Goal: Information Seeking & Learning: Find specific fact

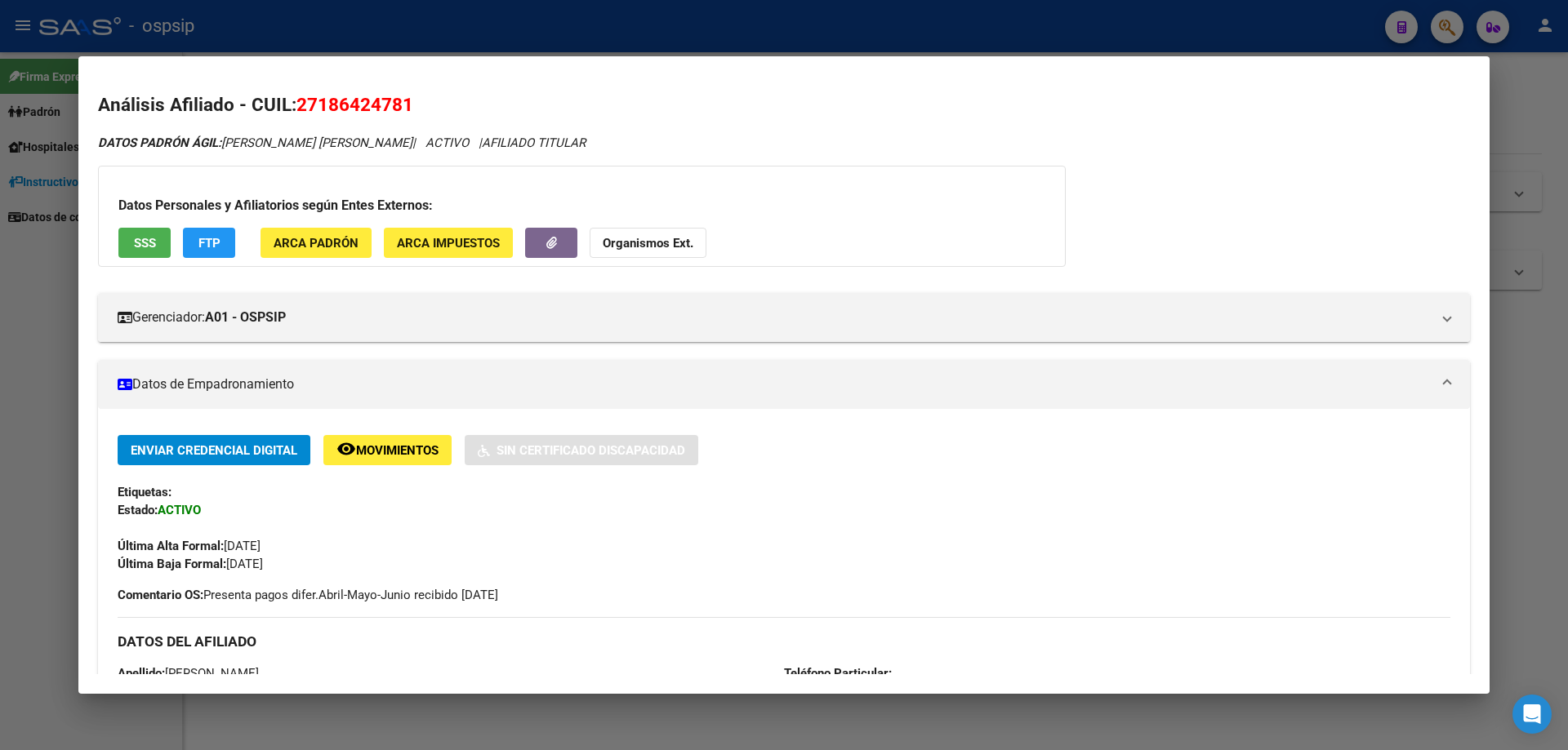
click at [15, 299] on div at bounding box center [784, 375] width 1568 height 750
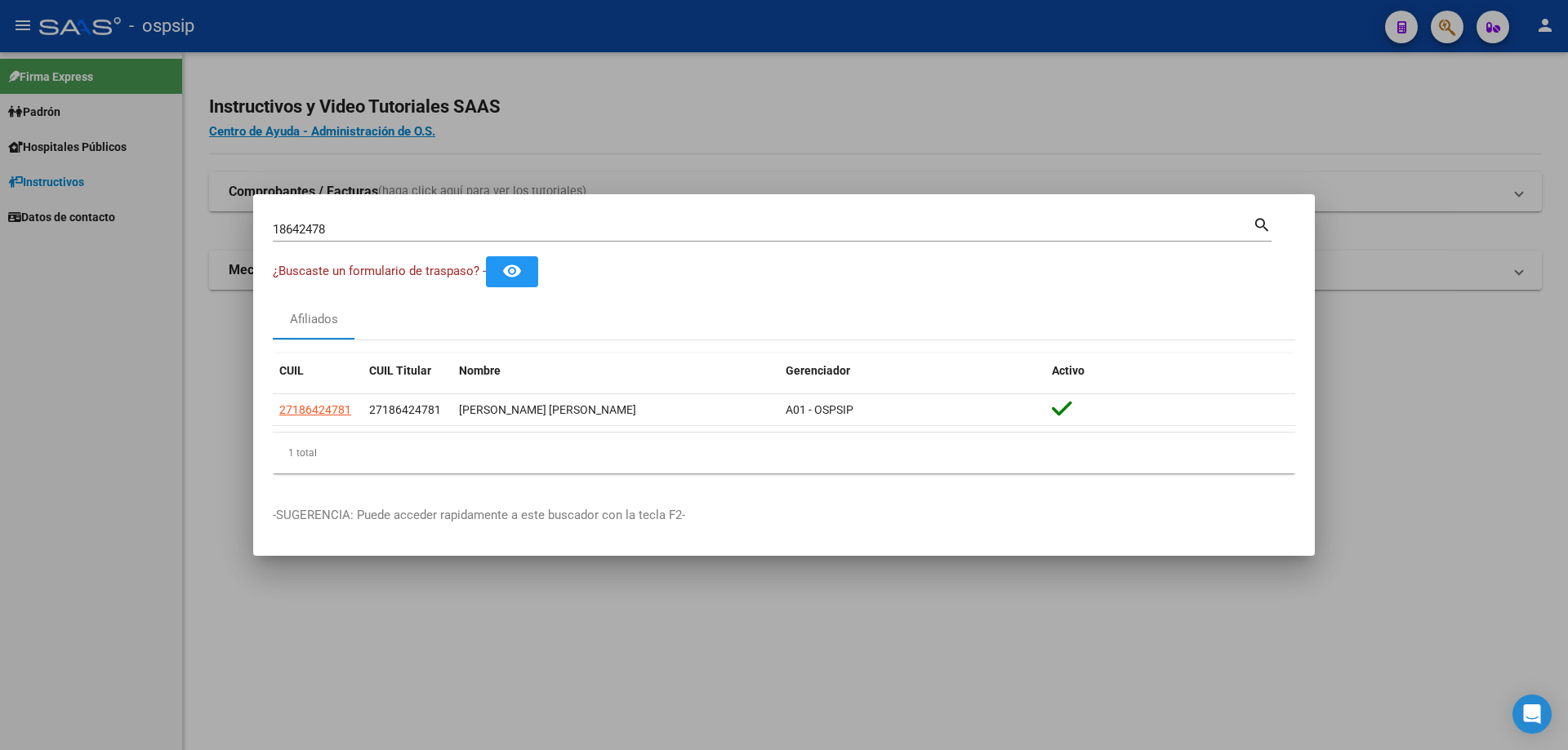
click at [307, 232] on input "18642478" at bounding box center [763, 229] width 980 height 14
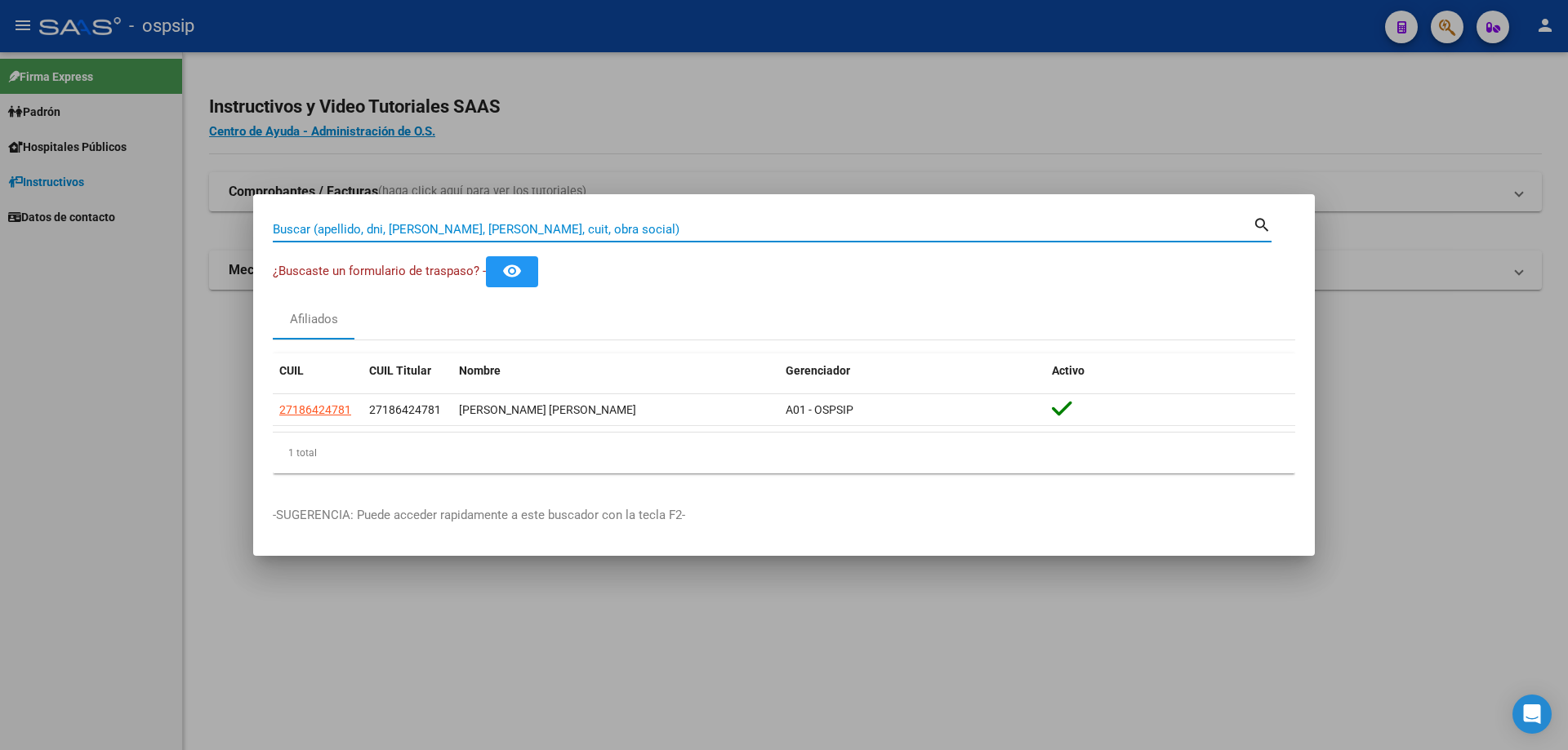
paste input
click at [385, 224] on input "Buscar (apellido, dni, [PERSON_NAME], [PERSON_NAME], cuit, obra social)" at bounding box center [763, 229] width 980 height 14
paste input "25103933"
type input "25103933"
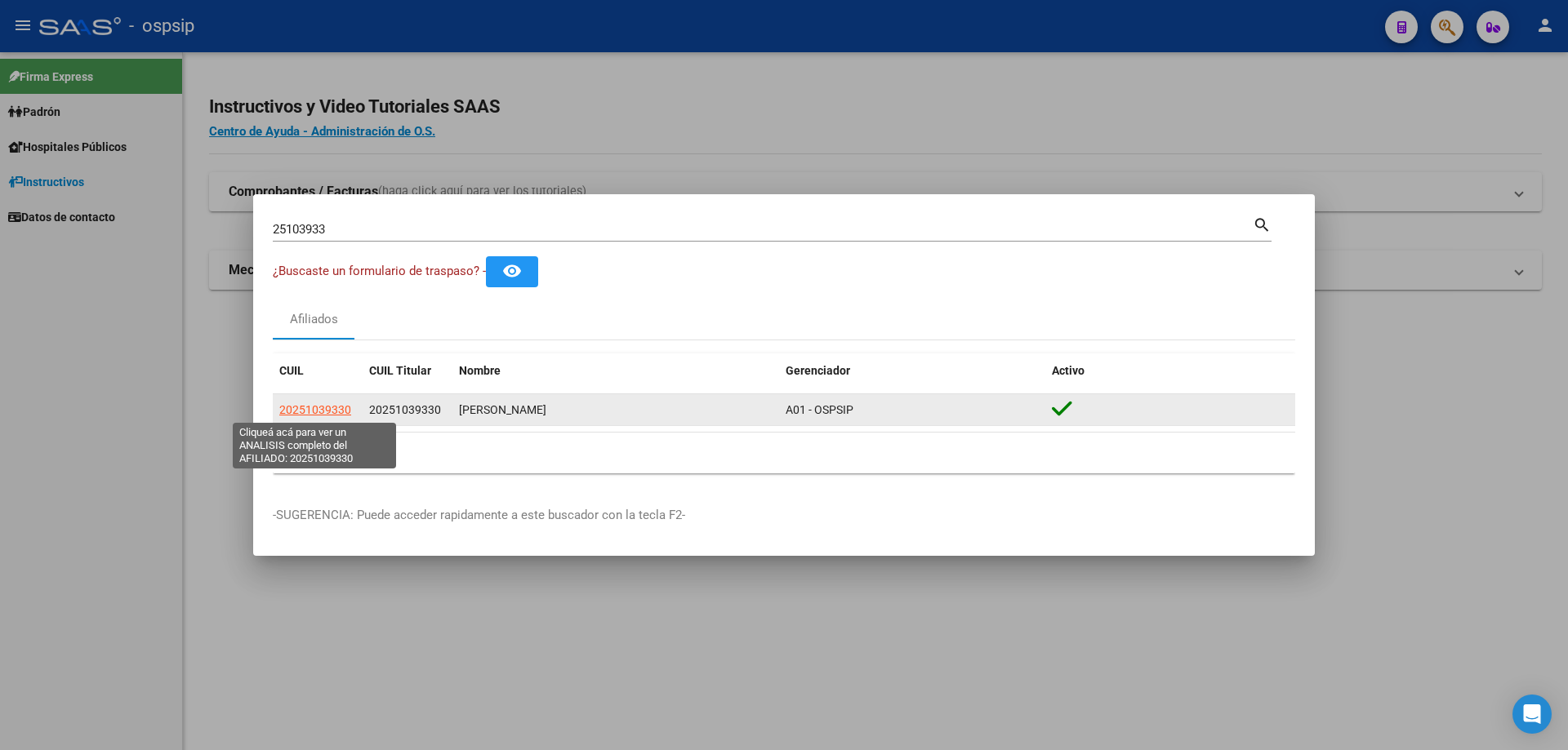
click at [324, 411] on span "20251039330" at bounding box center [315, 409] width 72 height 13
type textarea "20251039330"
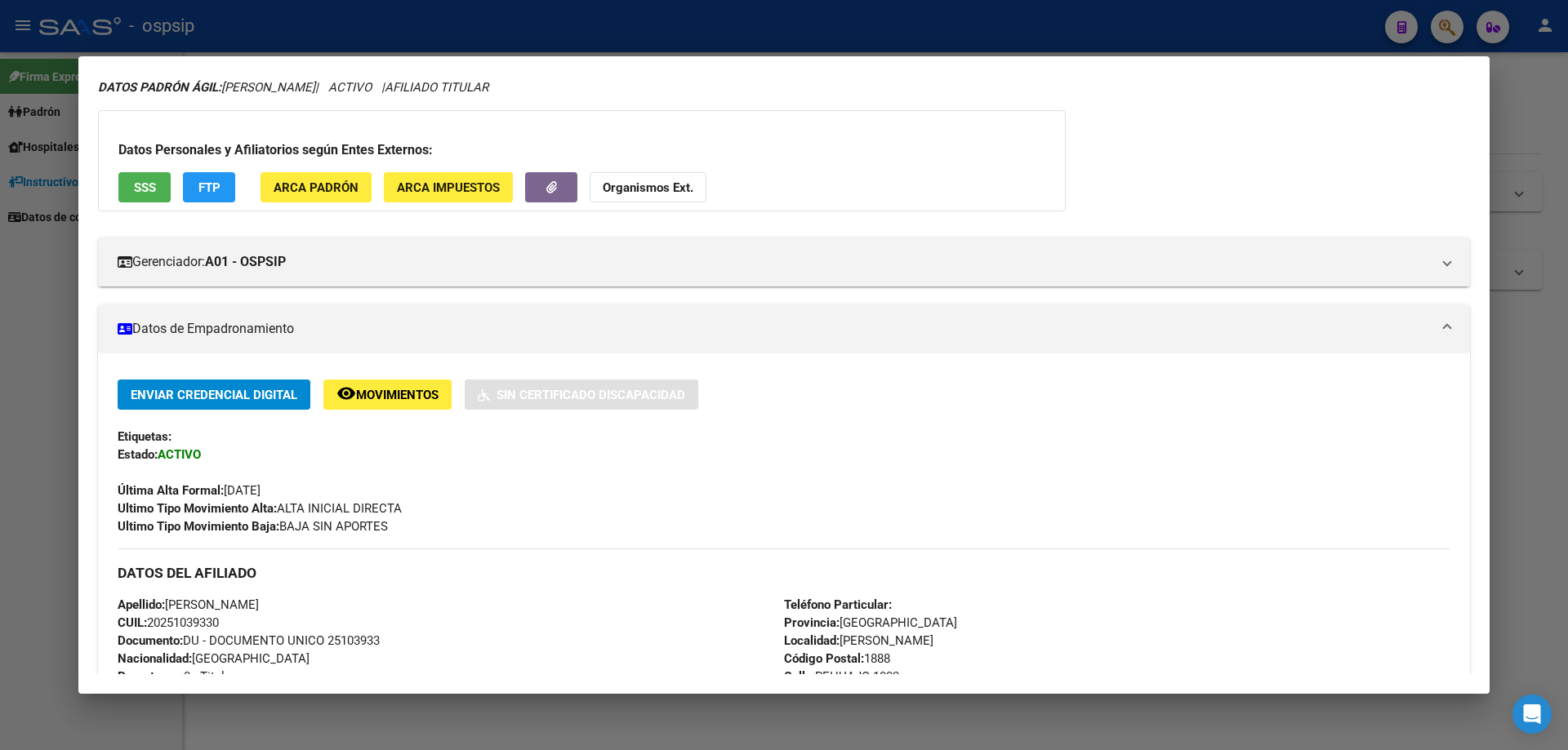
scroll to position [81, 0]
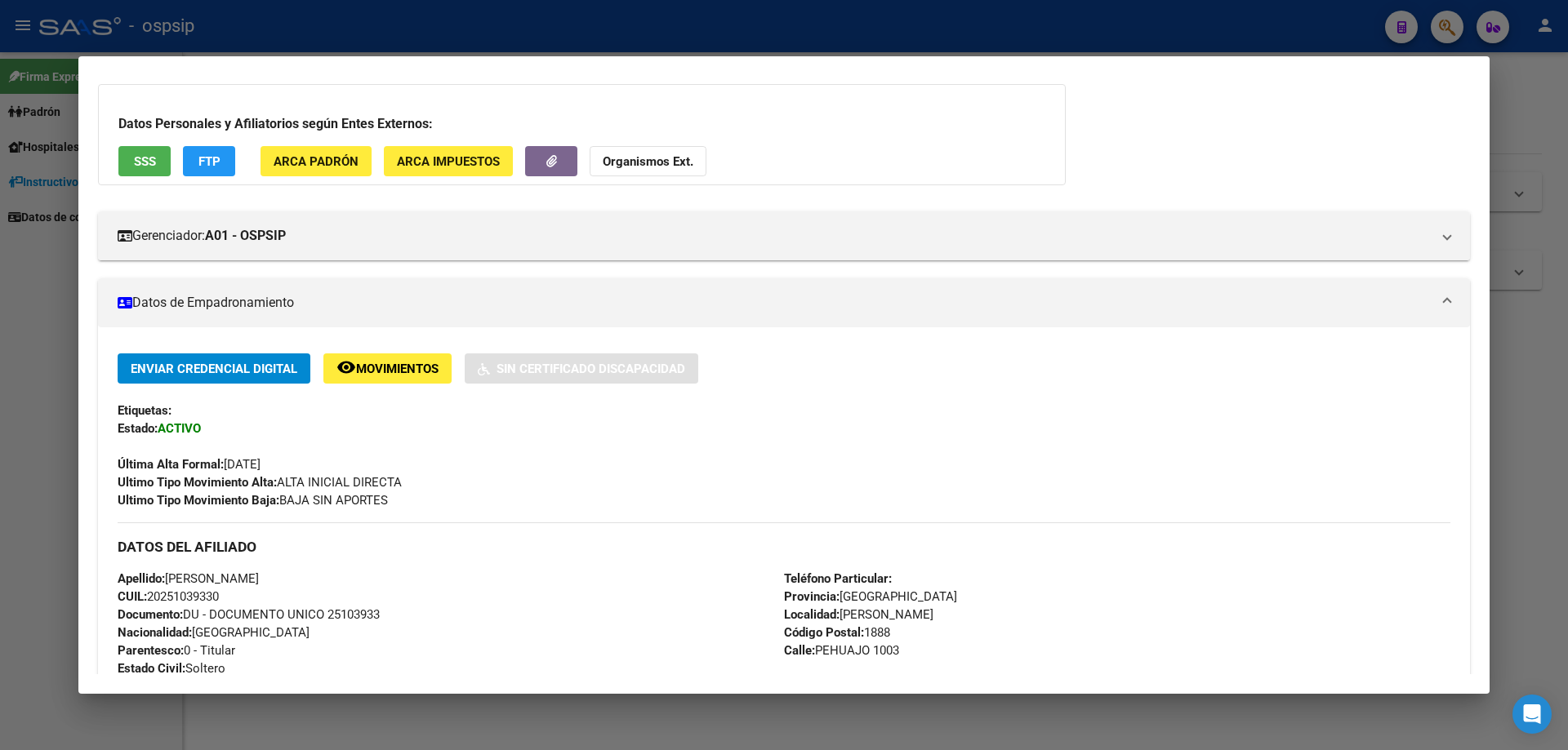
click at [350, 624] on div "Apellido: [PERSON_NAME]: 20251039330 Documento: DU - DOCUMENTO UNICO 25103933 N…" at bounding box center [450, 659] width 666 height 180
click at [342, 621] on span "Documento: DU - DOCUMENTO UNICO 25103933" at bounding box center [248, 614] width 262 height 14
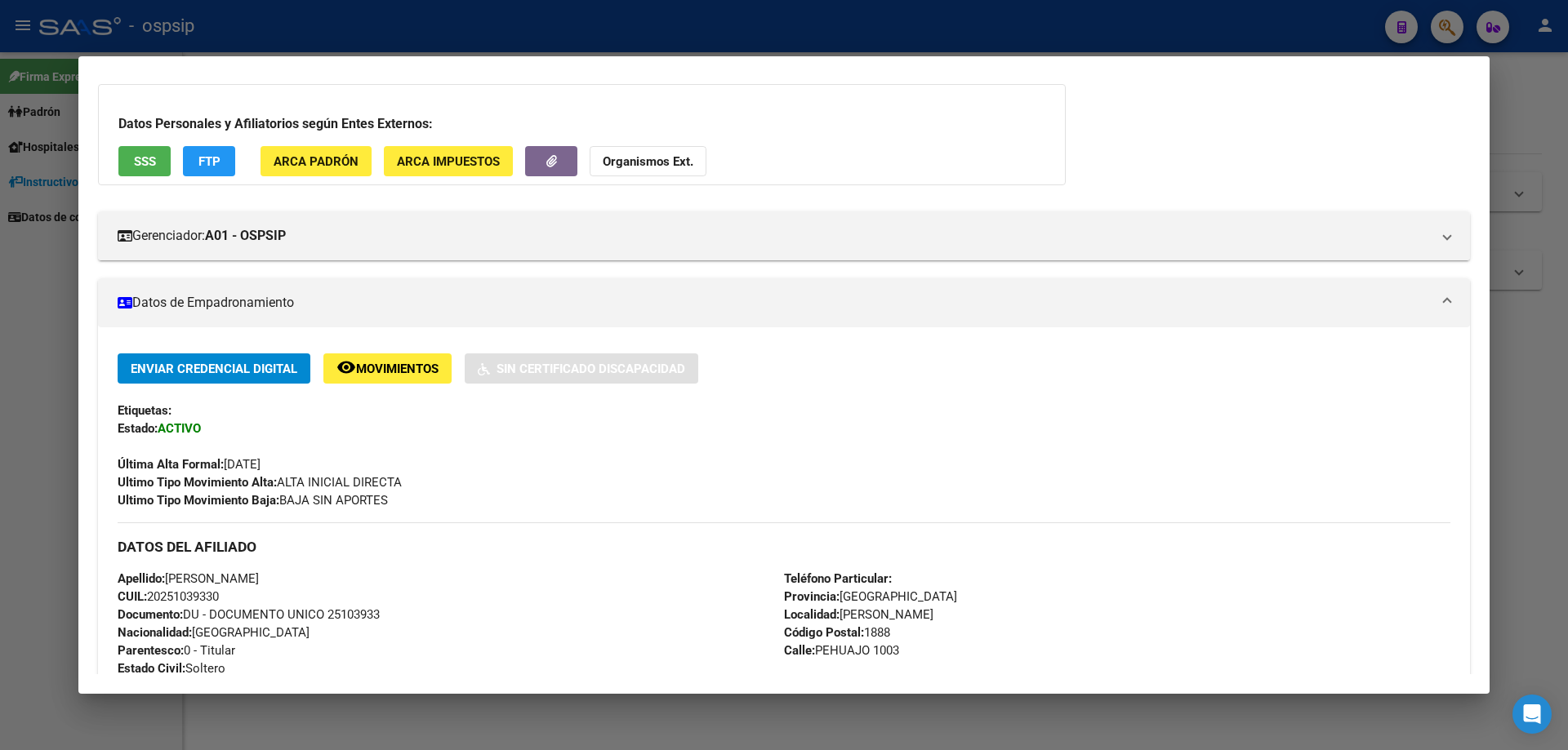
click at [339, 656] on div "Apellido: [PERSON_NAME]: 20251039330 Documento: DU - DOCUMENTO UNICO 25103933 N…" at bounding box center [450, 659] width 666 height 180
click at [348, 615] on span "Documento: DU - DOCUMENTO UNICO 25103933" at bounding box center [248, 614] width 262 height 14
copy span "25103933"
click at [428, 446] on div "Última Alta Formal: [DATE]" at bounding box center [784, 455] width 1333 height 36
